Goal: Download file/media

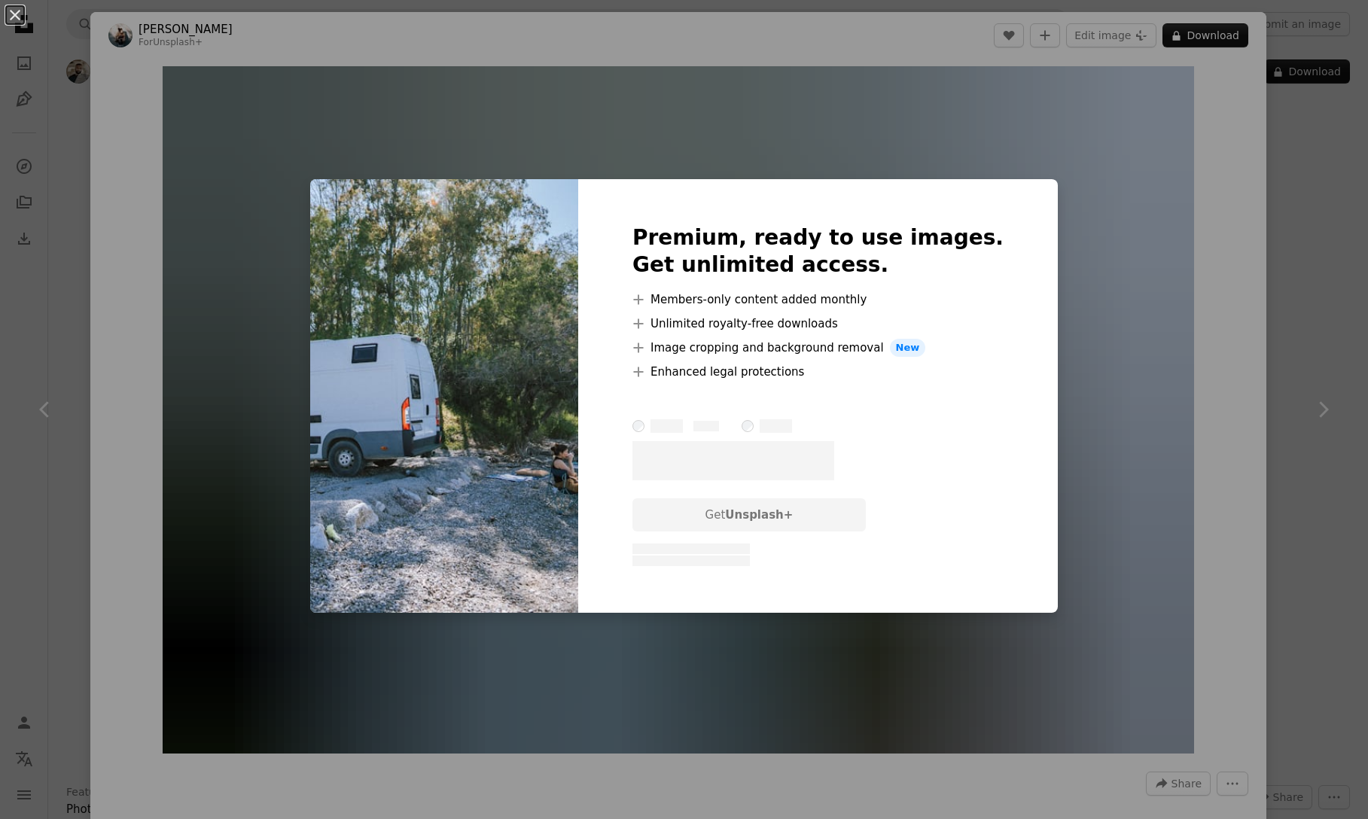
scroll to position [1732, 0]
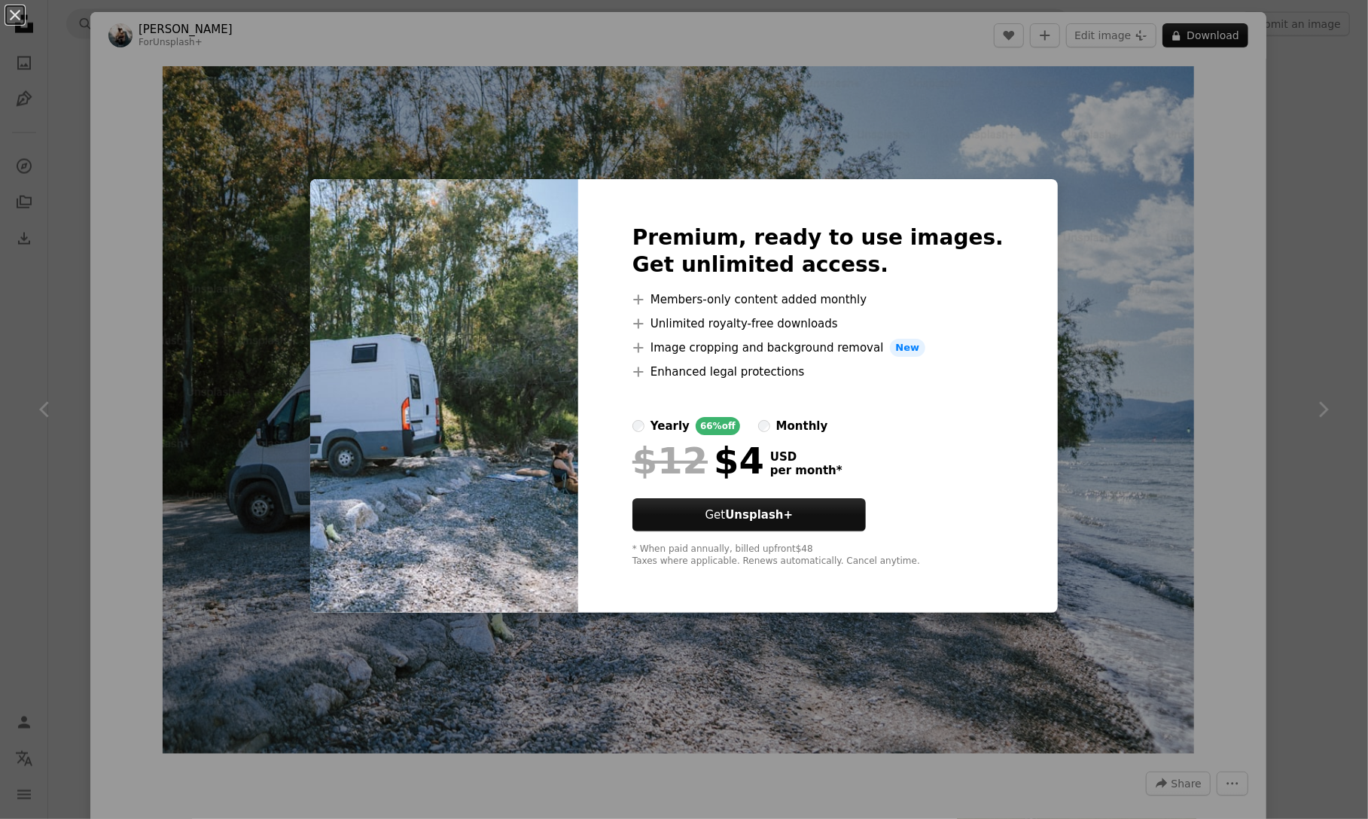
click at [1295, 458] on div "An X shape Premium, ready to use images. Get unlimited access. A plus sign Memb…" at bounding box center [684, 409] width 1368 height 819
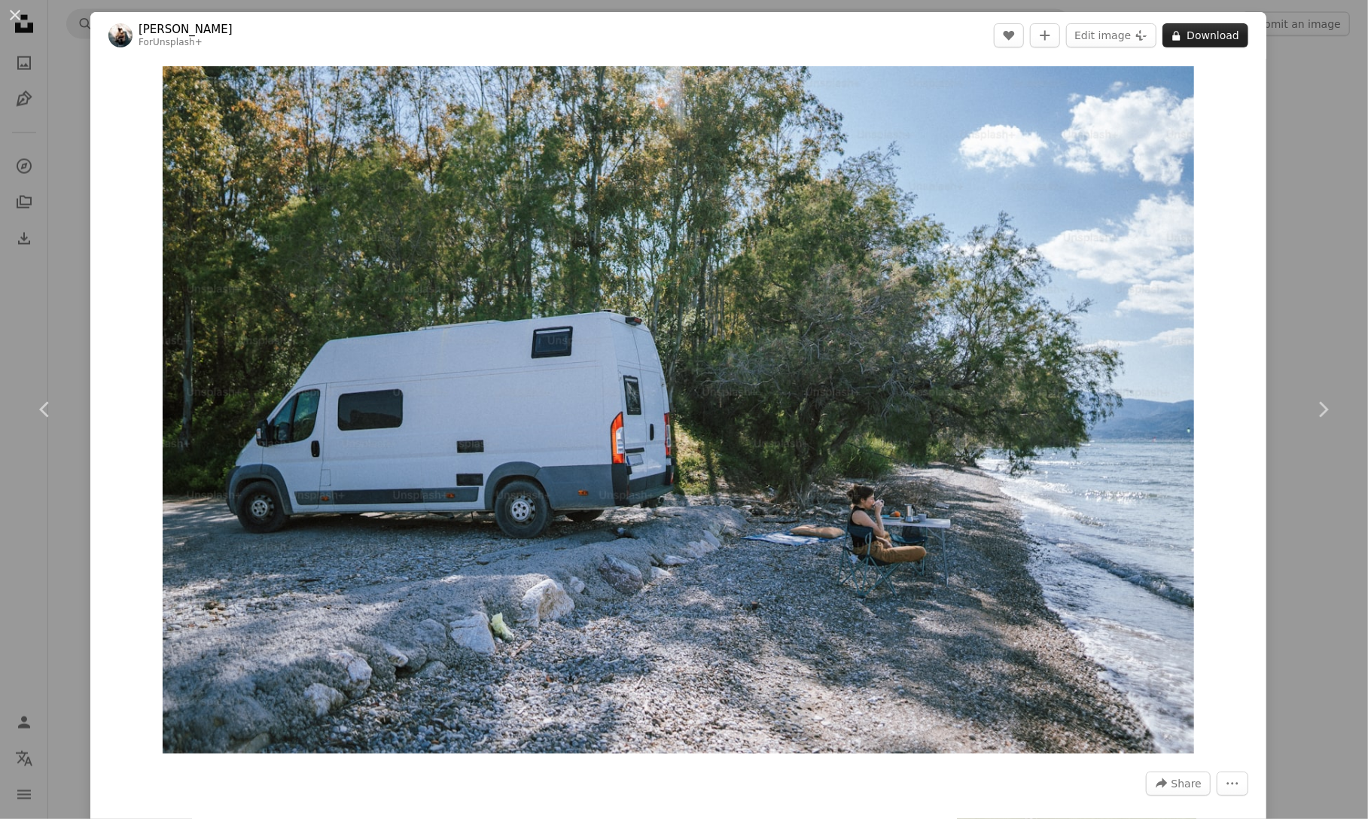
click at [1195, 38] on button "A lock Download" at bounding box center [1206, 35] width 86 height 24
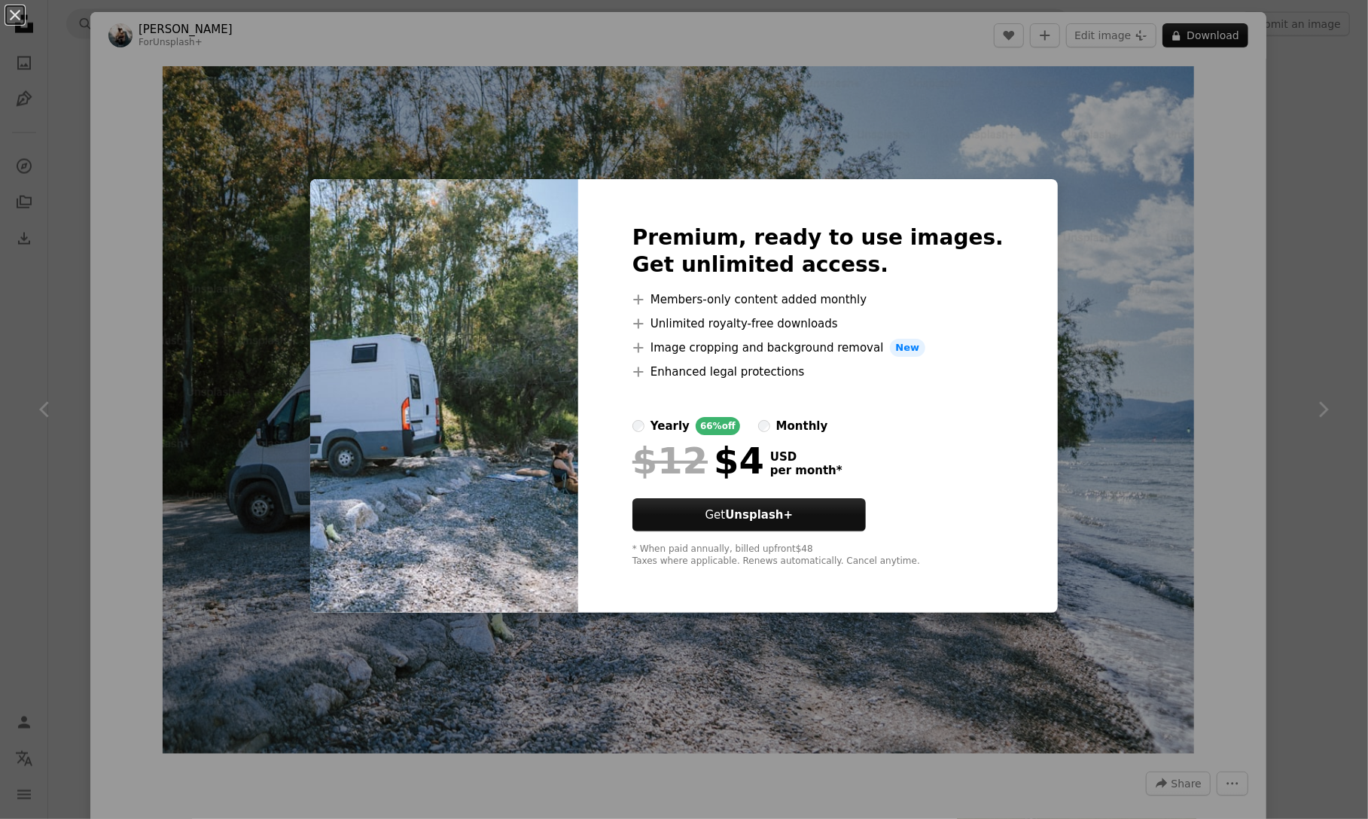
click at [1265, 355] on div "An X shape Premium, ready to use images. Get unlimited access. A plus sign Memb…" at bounding box center [684, 409] width 1368 height 819
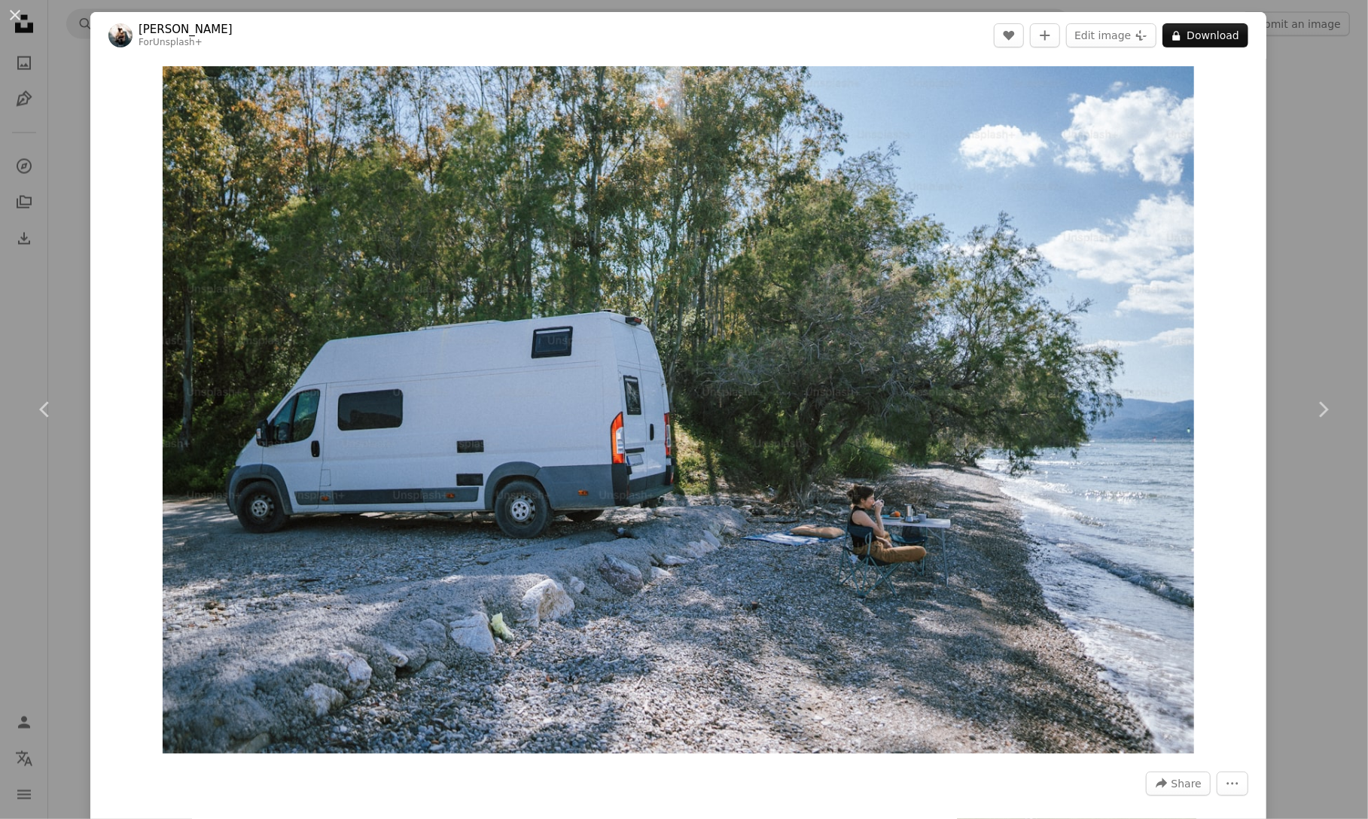
click at [1295, 237] on div "An X shape Chevron left Chevron right [PERSON_NAME] For Unsplash+ A heart A plu…" at bounding box center [684, 409] width 1368 height 819
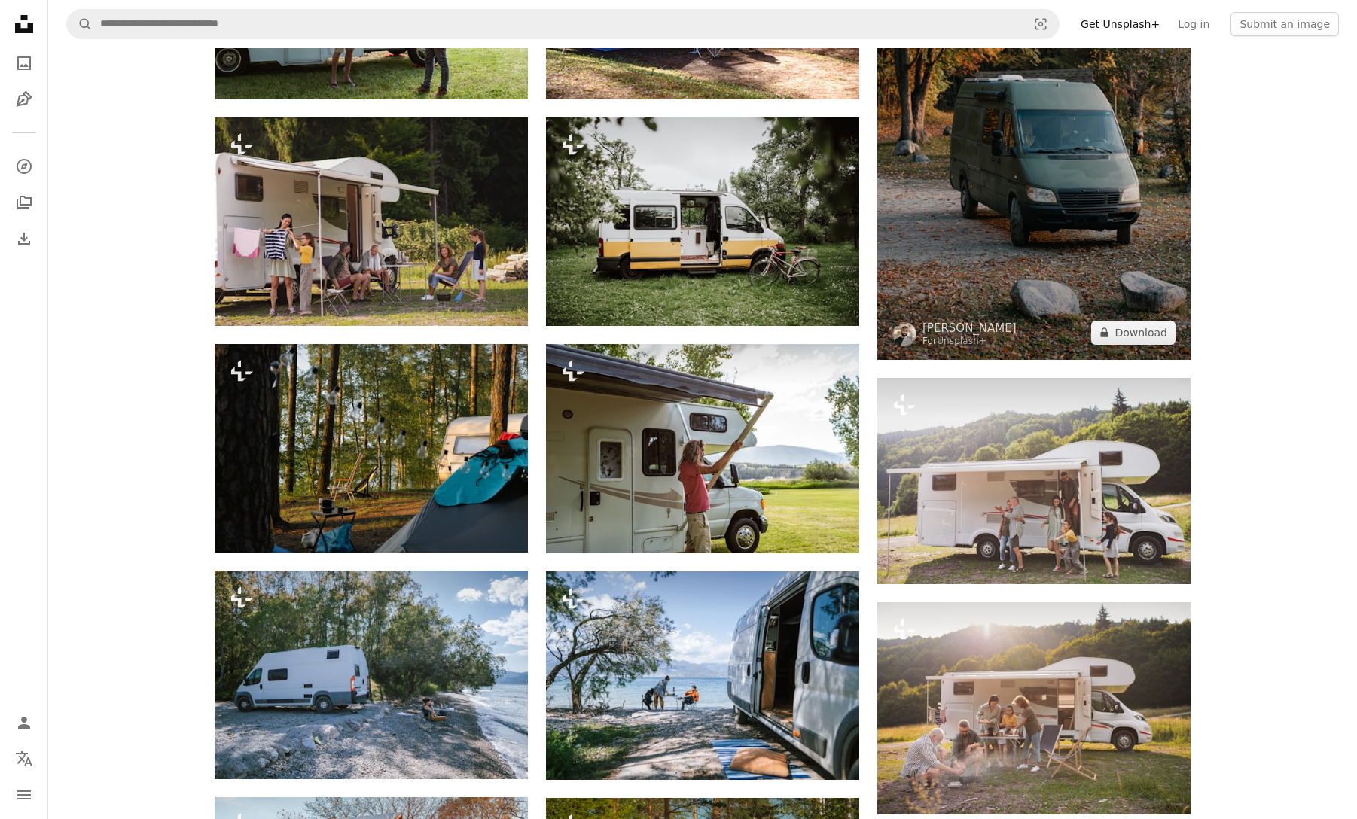
scroll to position [1431, 0]
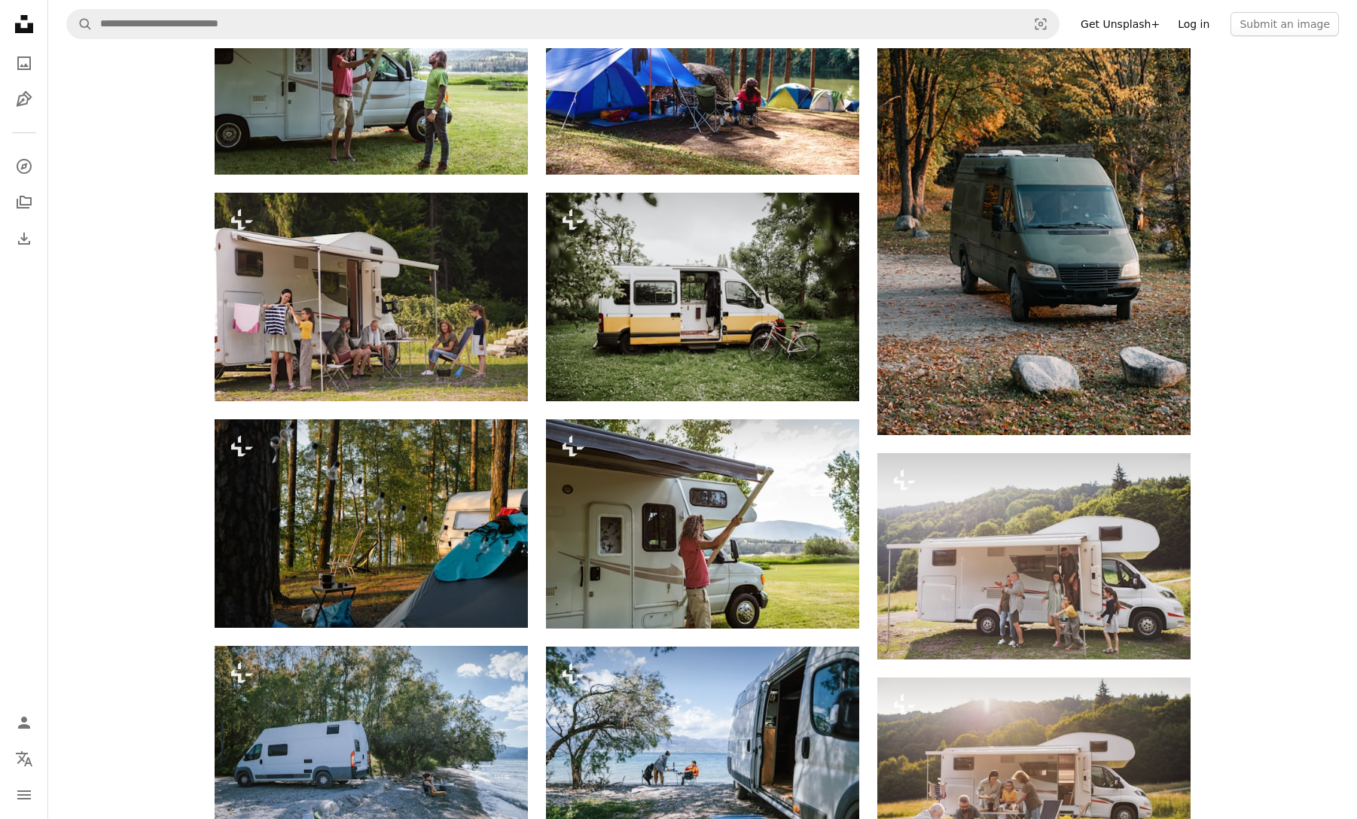
click at [1195, 17] on link "Log in" at bounding box center [1194, 24] width 50 height 24
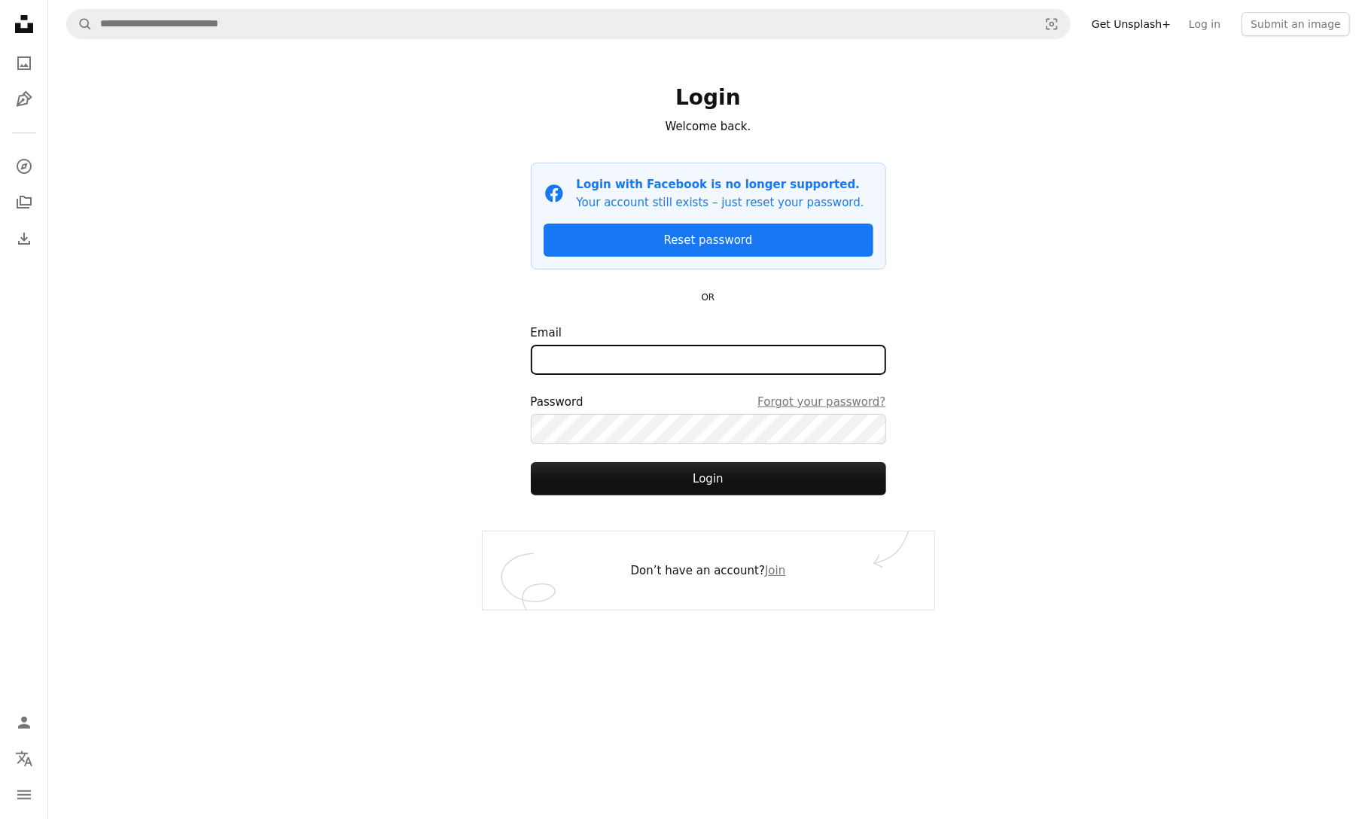
type input "**********"
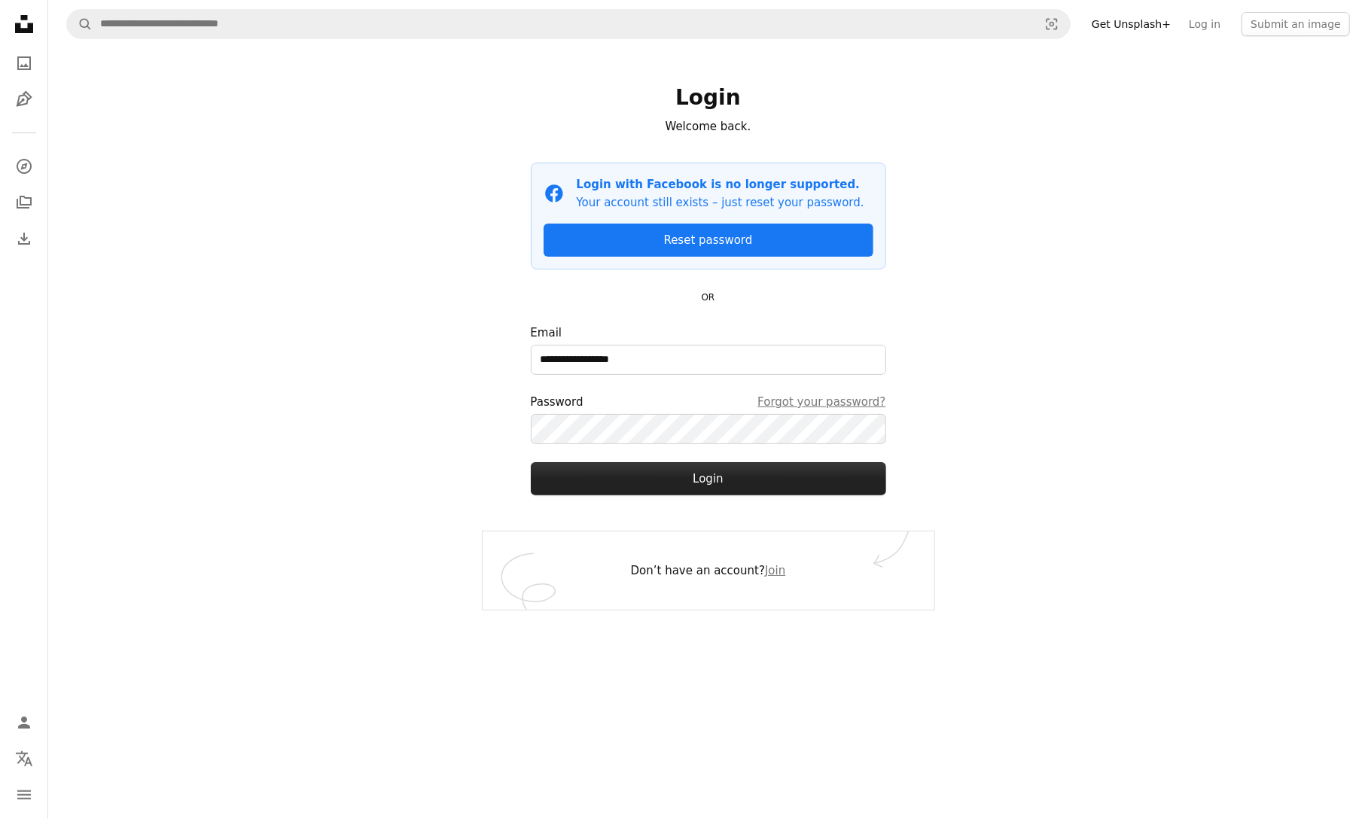
click at [684, 489] on button "Login" at bounding box center [708, 478] width 355 height 33
